Goal: Information Seeking & Learning: Learn about a topic

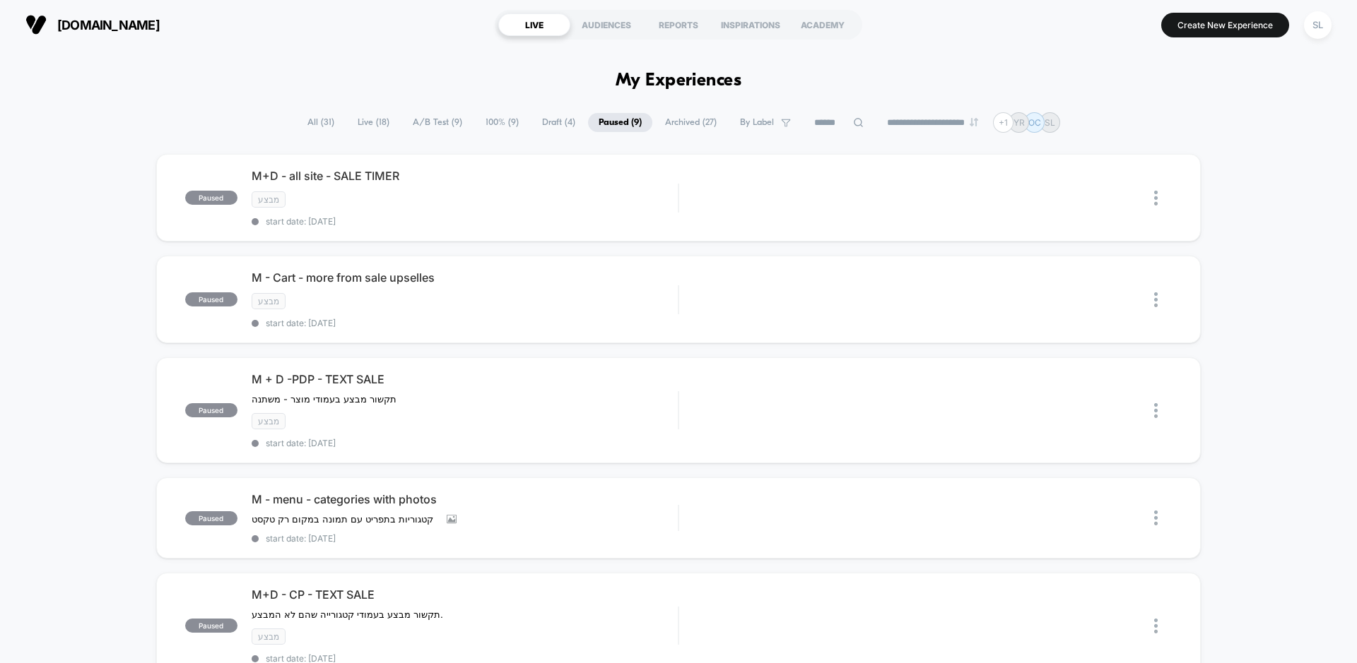
click at [323, 129] on span "All ( 31 )" at bounding box center [321, 122] width 48 height 19
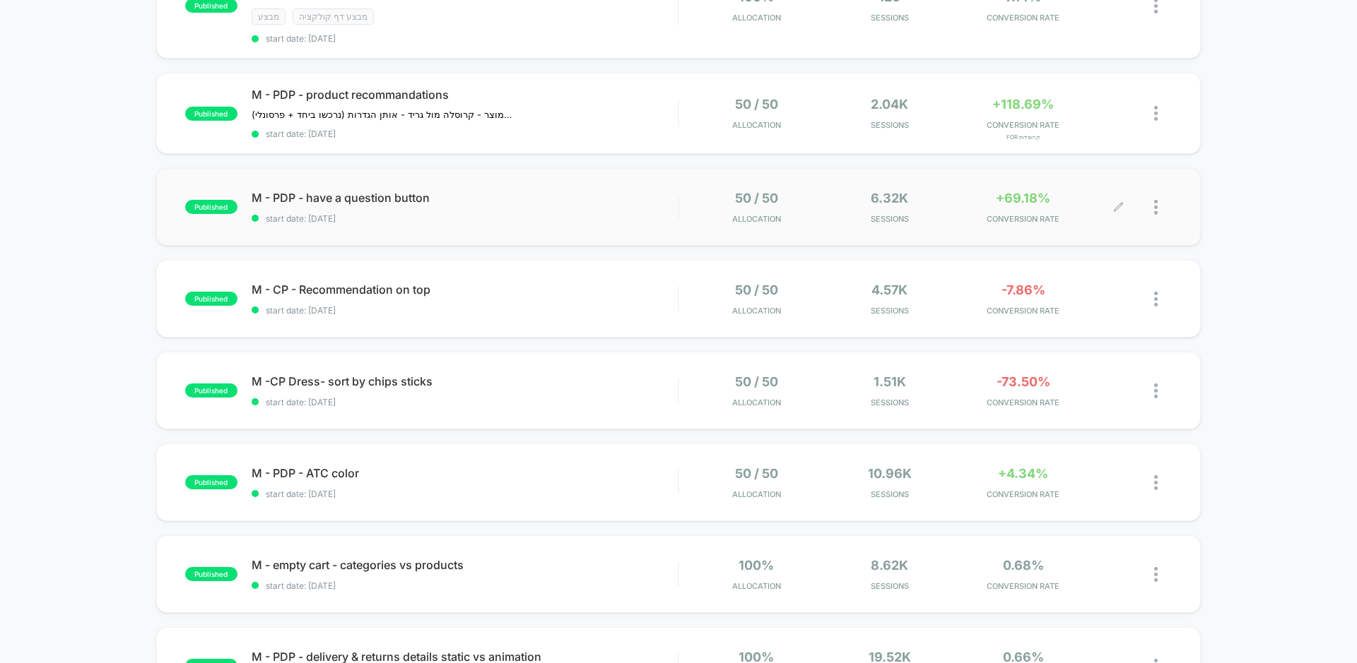
scroll to position [207, 0]
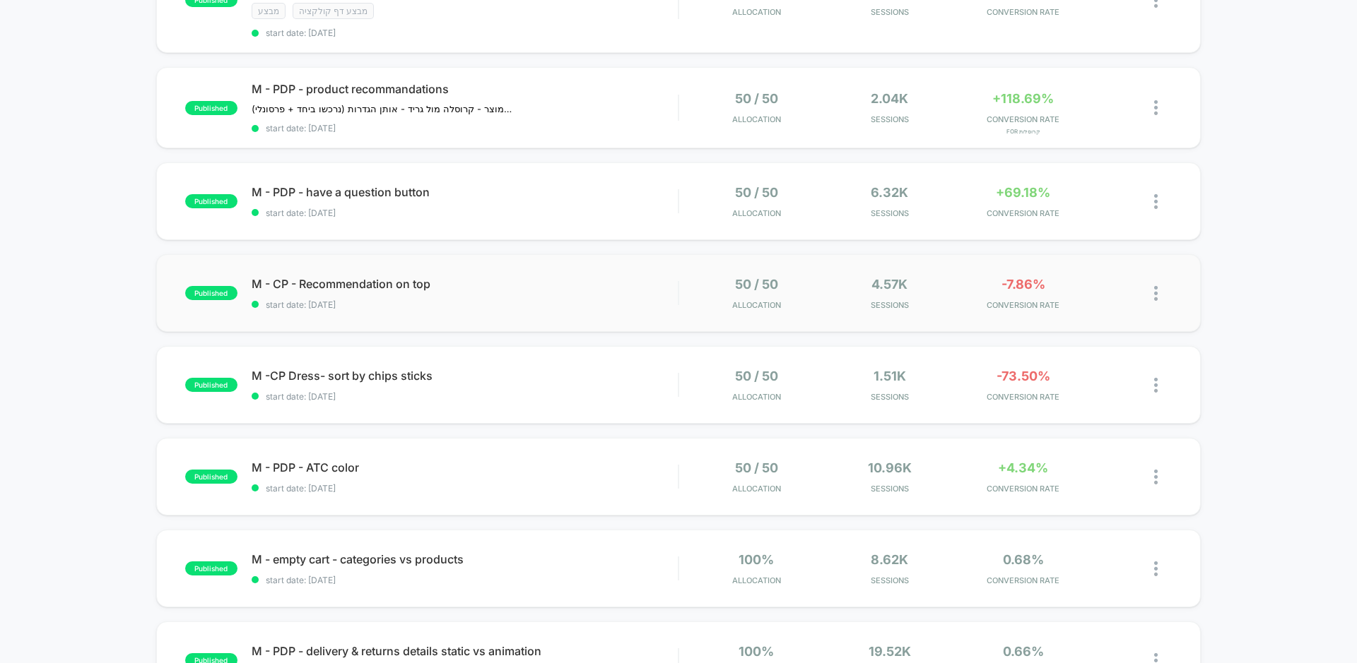
click at [805, 304] on div "50 / 50 Allocation" at bounding box center [756, 293] width 126 height 33
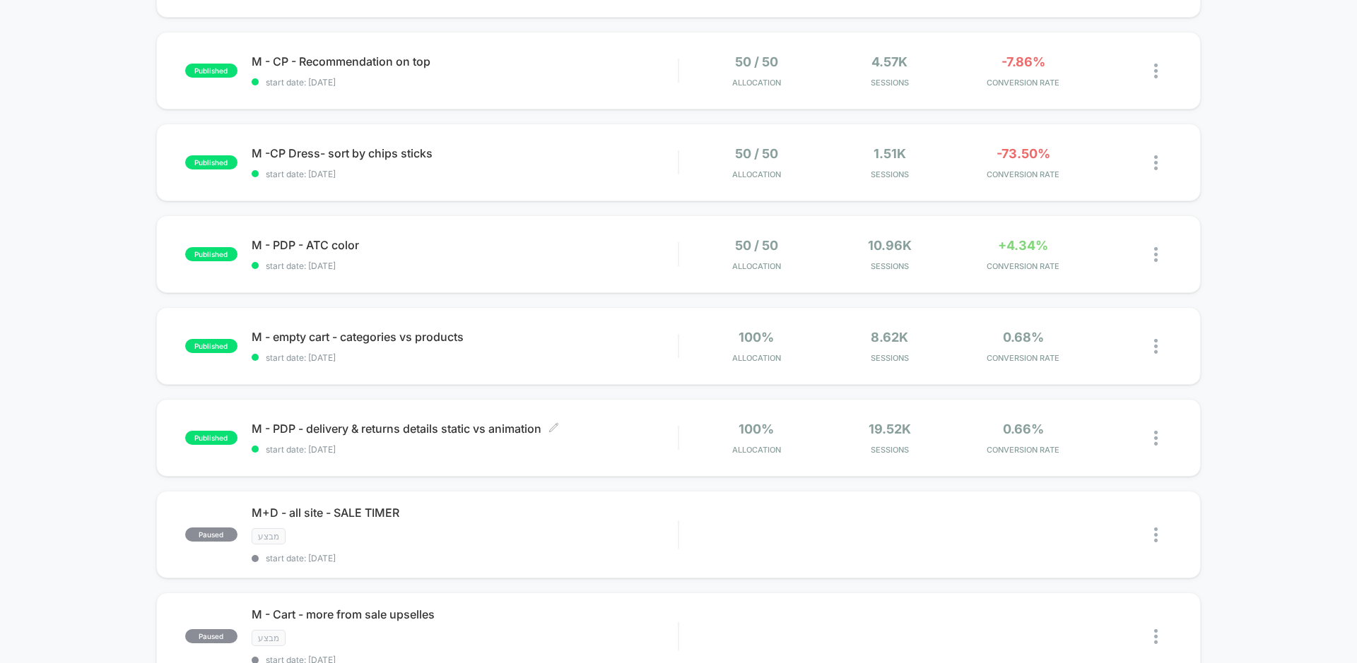
scroll to position [404, 0]
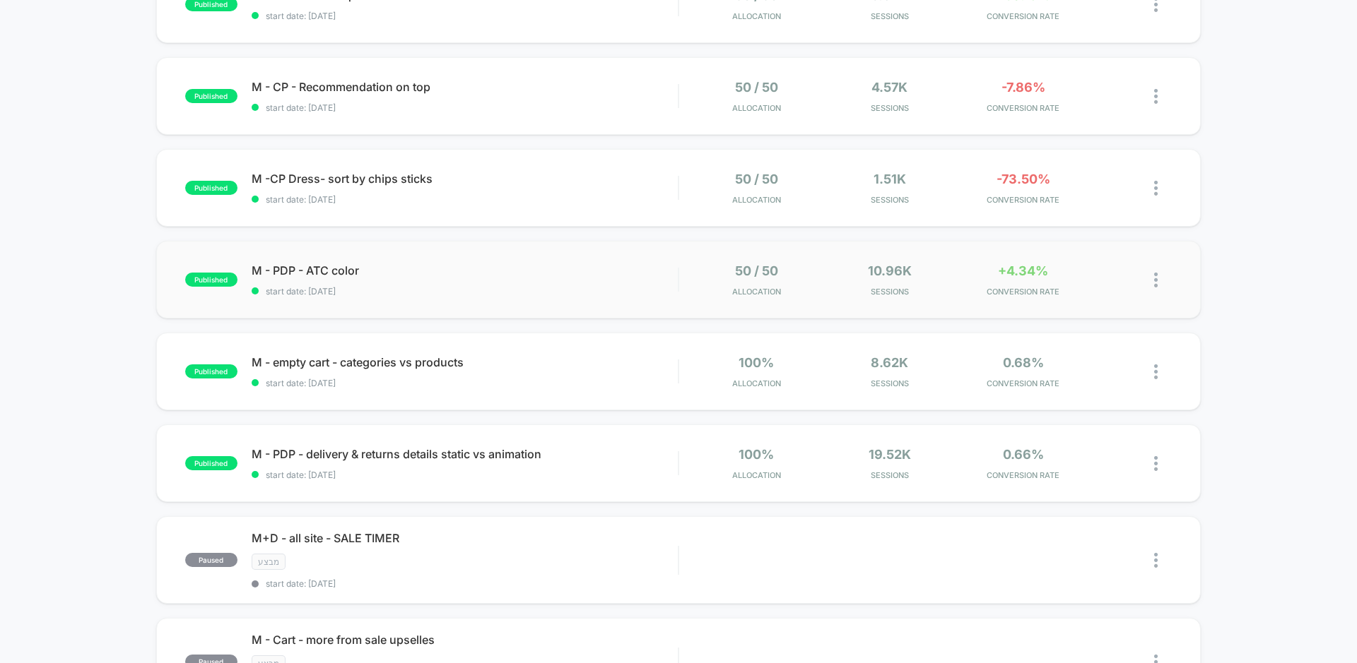
click at [629, 295] on div "published M - PDP - ATC color start date: [DATE] 50 / 50 Allocation 10.96k Sess…" at bounding box center [678, 280] width 1044 height 78
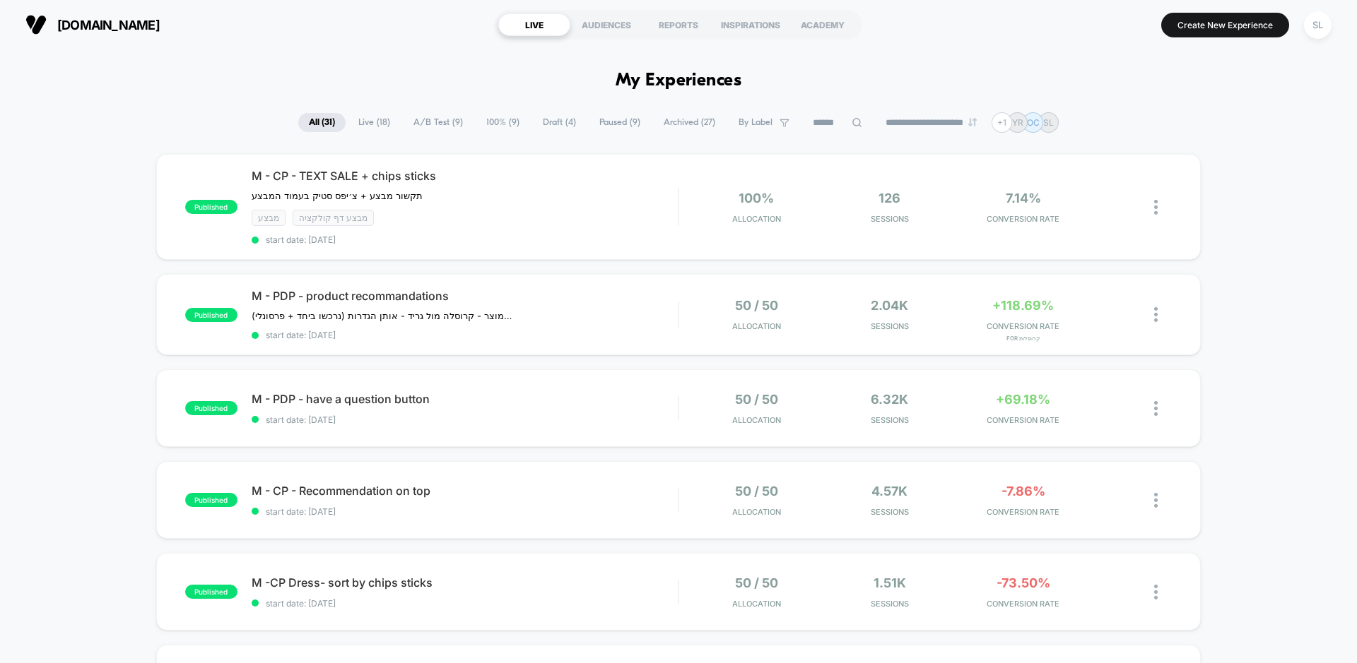
click at [420, 126] on span "A/B Test ( 9 )" at bounding box center [438, 122] width 71 height 19
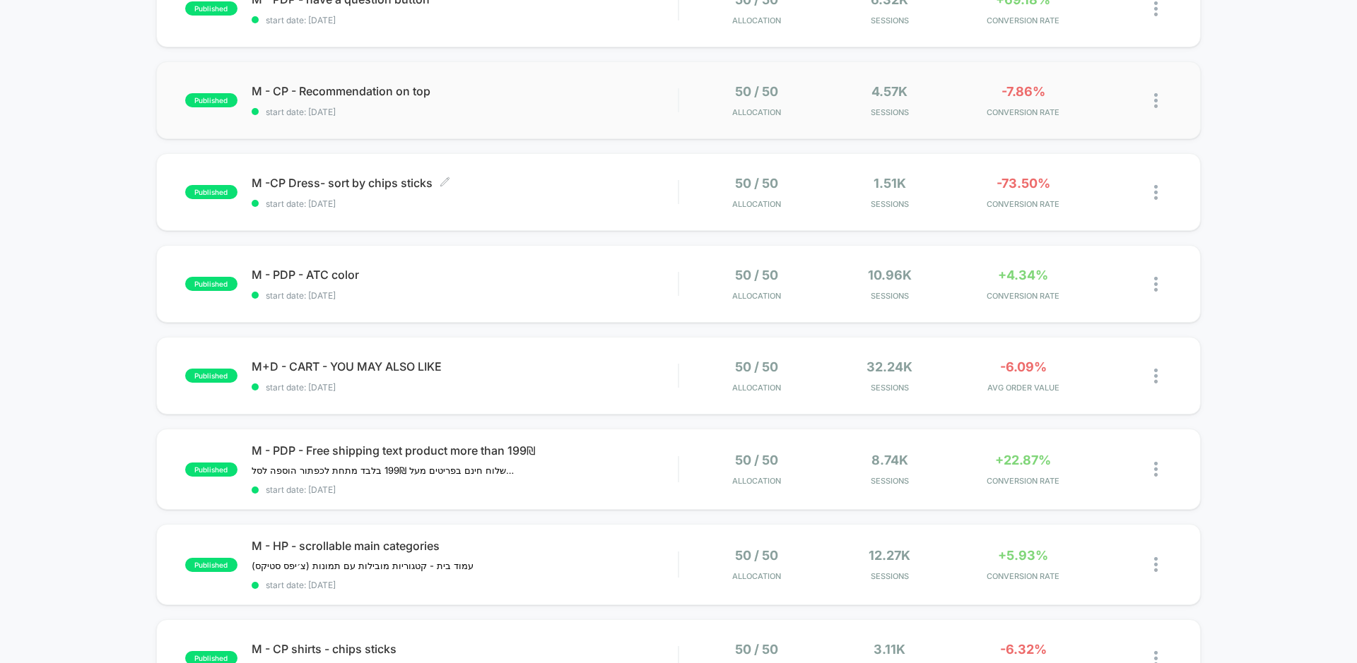
scroll to position [286, 0]
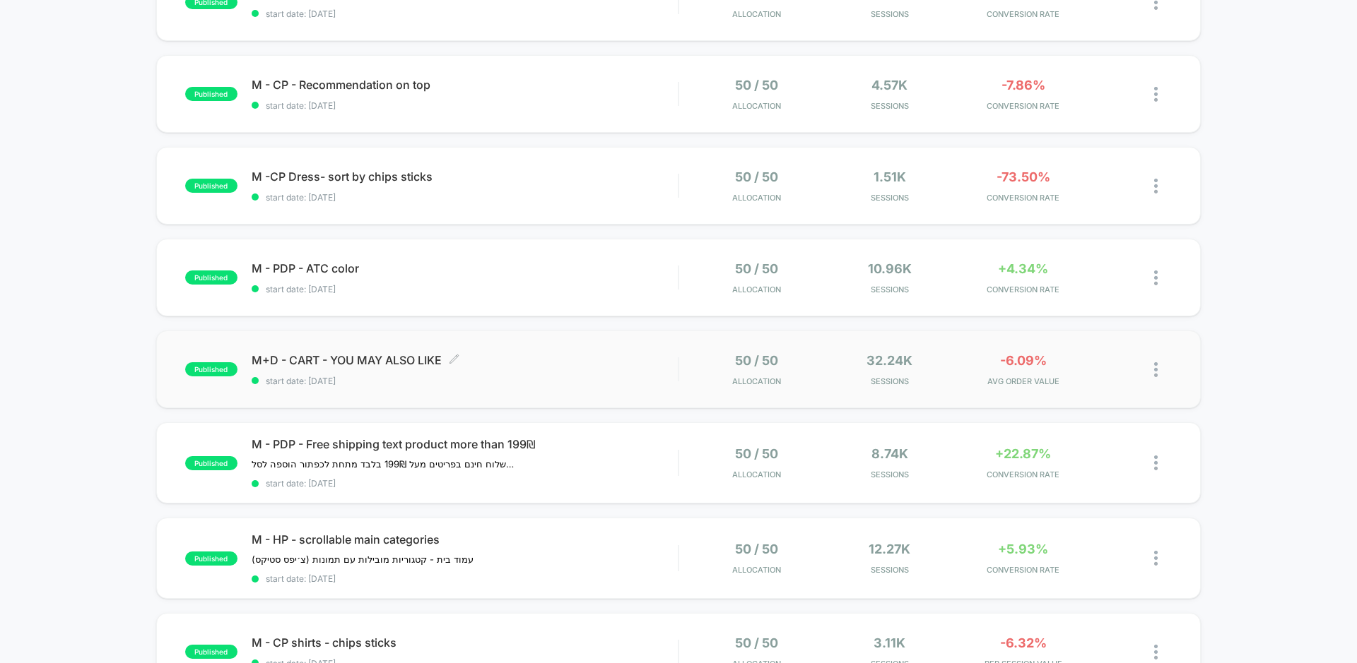
click at [503, 362] on span "M+D - CART - YOU MAY ALSO LIKE Click to edit experience details" at bounding box center [465, 360] width 426 height 14
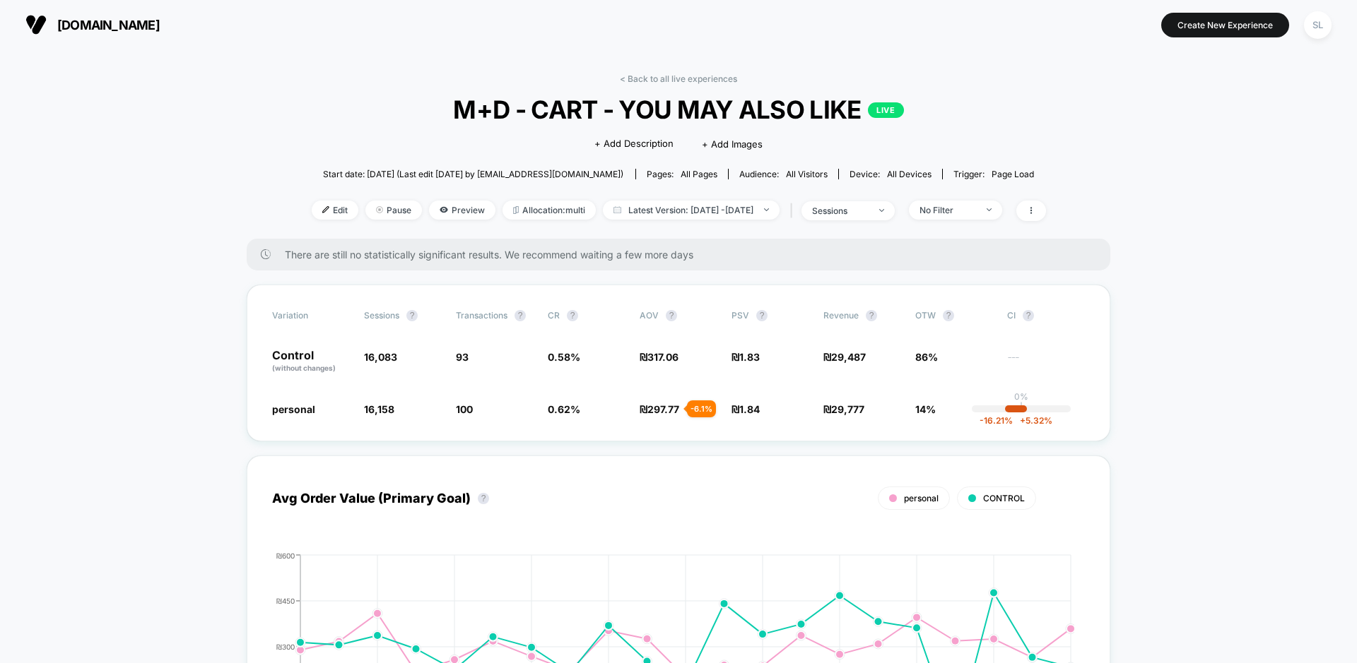
click at [90, 22] on span "[DOMAIN_NAME]" at bounding box center [108, 25] width 102 height 15
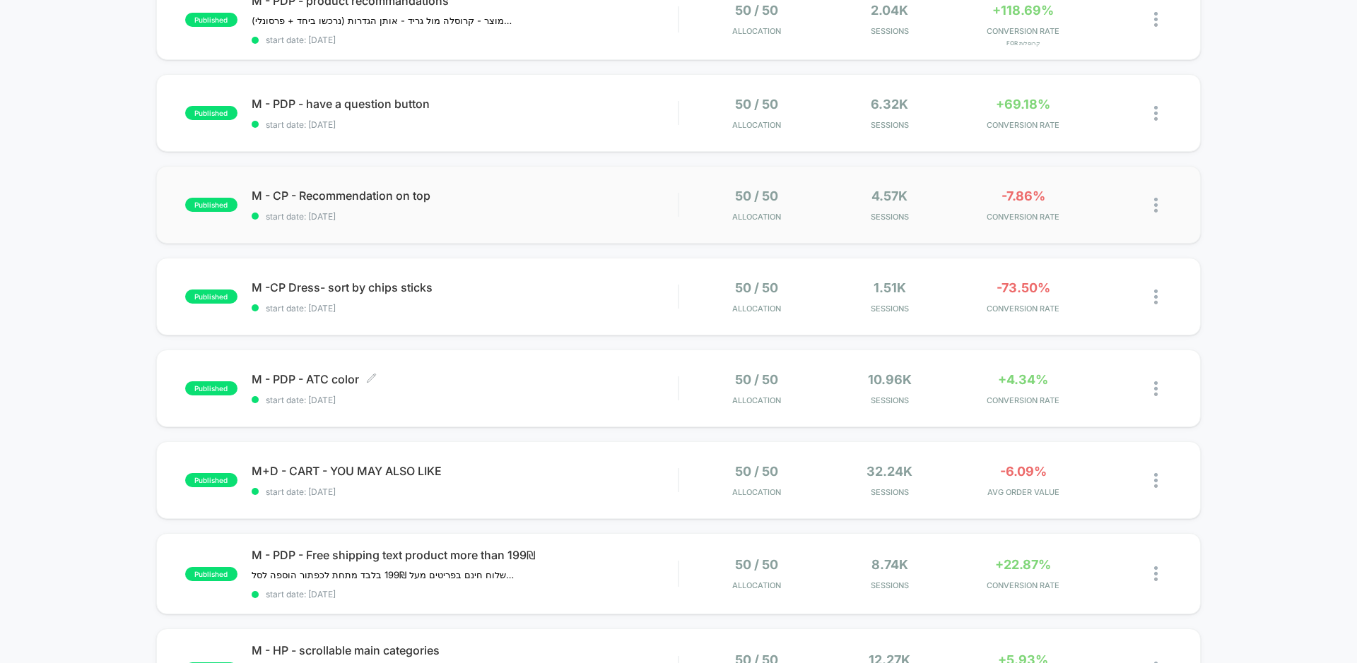
scroll to position [176, 0]
click at [572, 483] on div "M+D - CART - YOU MAY ALSO LIKE Click to edit experience details Click to edit e…" at bounding box center [465, 479] width 426 height 33
